Goal: Check status

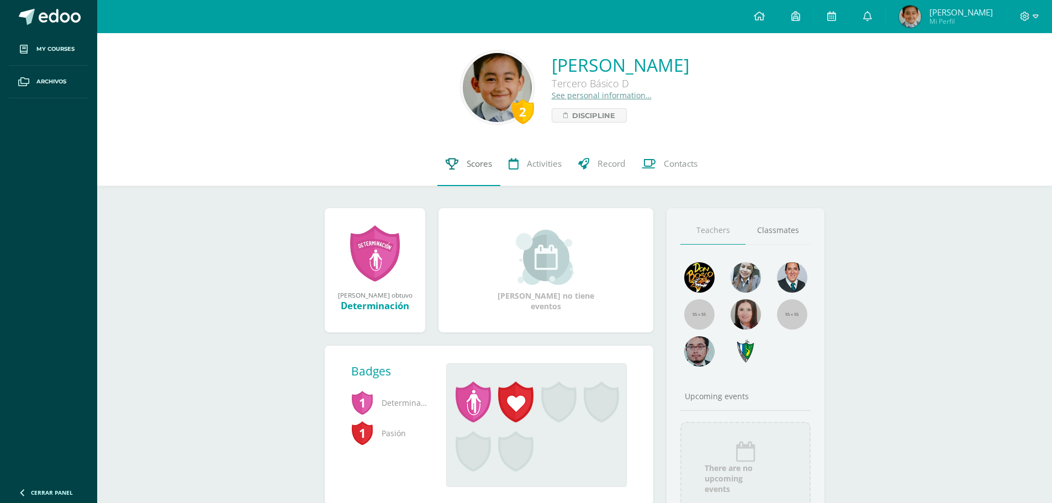
click at [479, 159] on span "Scores" at bounding box center [479, 164] width 25 height 12
